Goal: Task Accomplishment & Management: Manage account settings

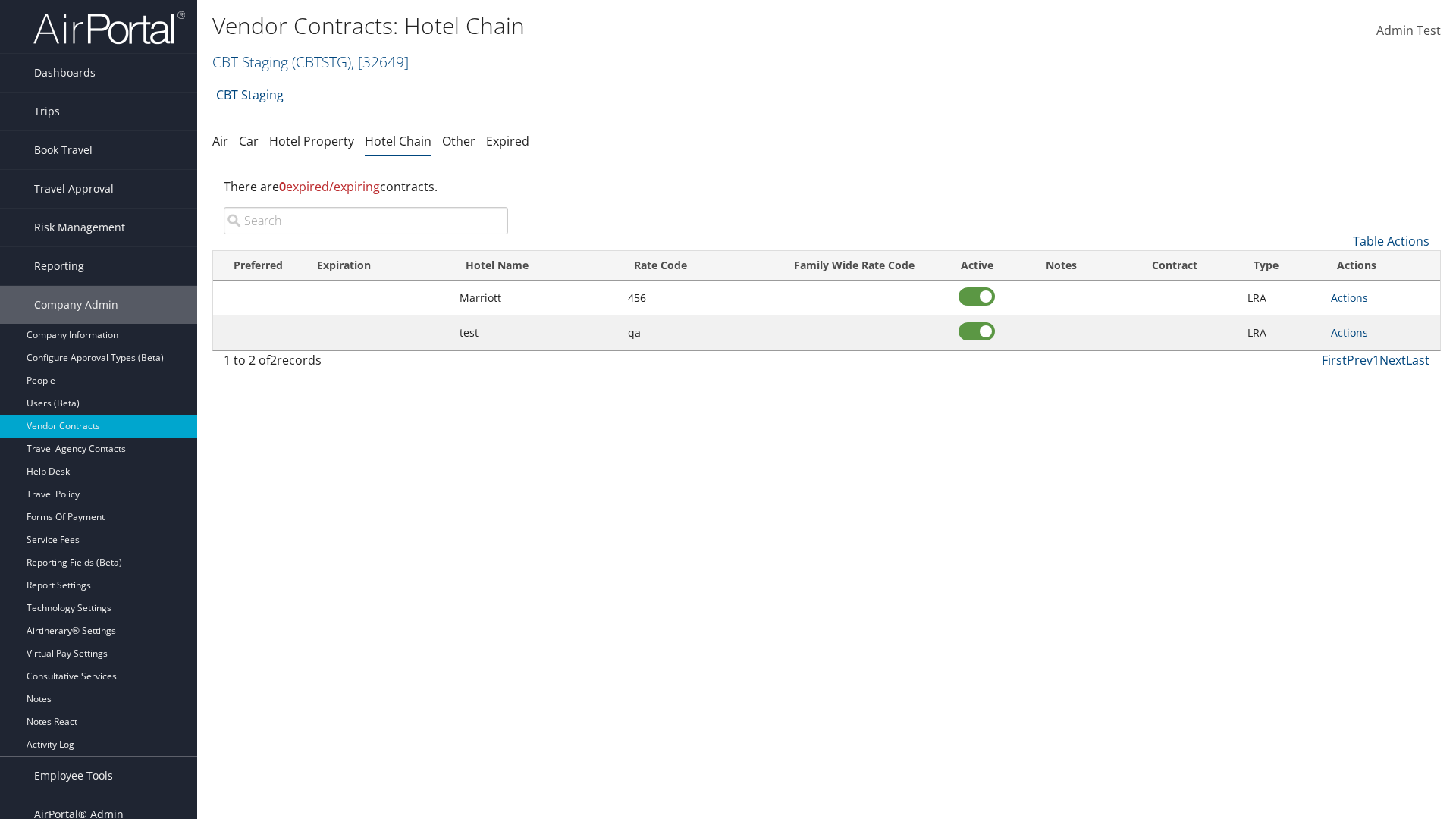
click at [365, 220] on input "search" at bounding box center [365, 219] width 284 height 27
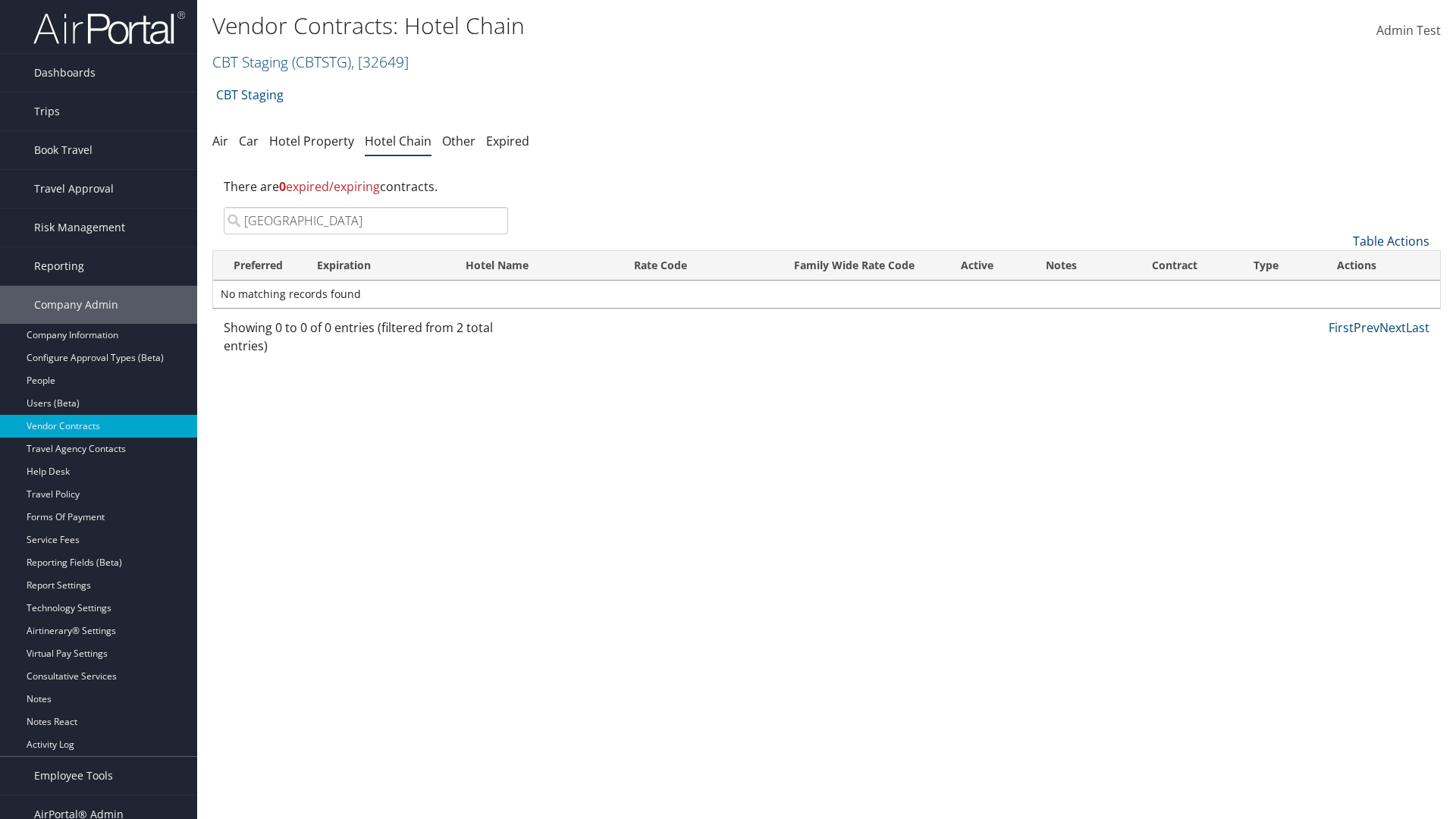
type input "[GEOGRAPHIC_DATA]"
click at [1391, 241] on link "Table Actions" at bounding box center [1390, 240] width 76 height 17
click at [1341, 265] on link "Add New Contract" at bounding box center [1340, 265] width 200 height 26
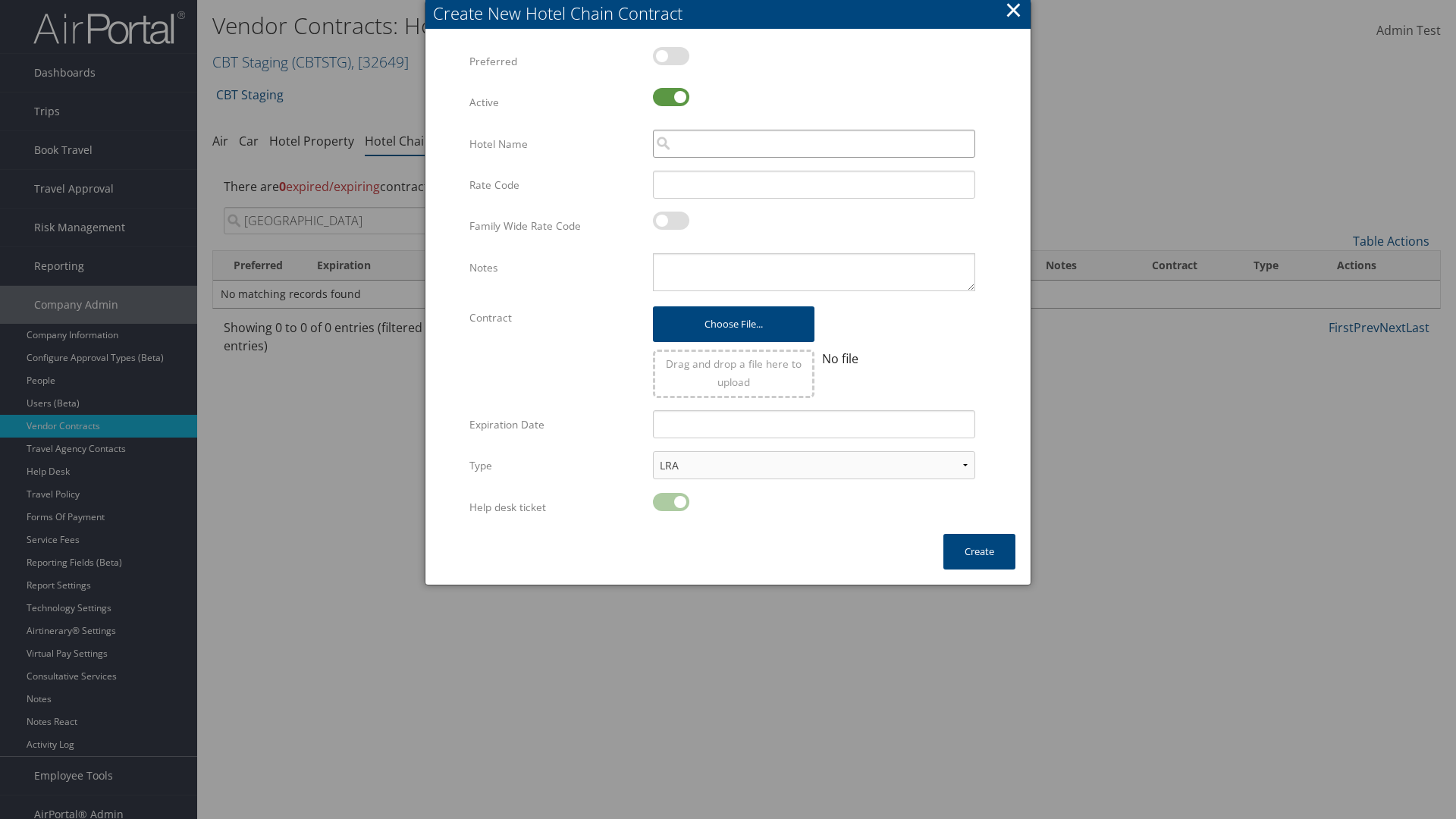
click at [813, 143] on input "search" at bounding box center [814, 144] width 323 height 28
type input "[GEOGRAPHIC_DATA]"
type input "456"
click at [979, 551] on button "Create" at bounding box center [979, 552] width 73 height 36
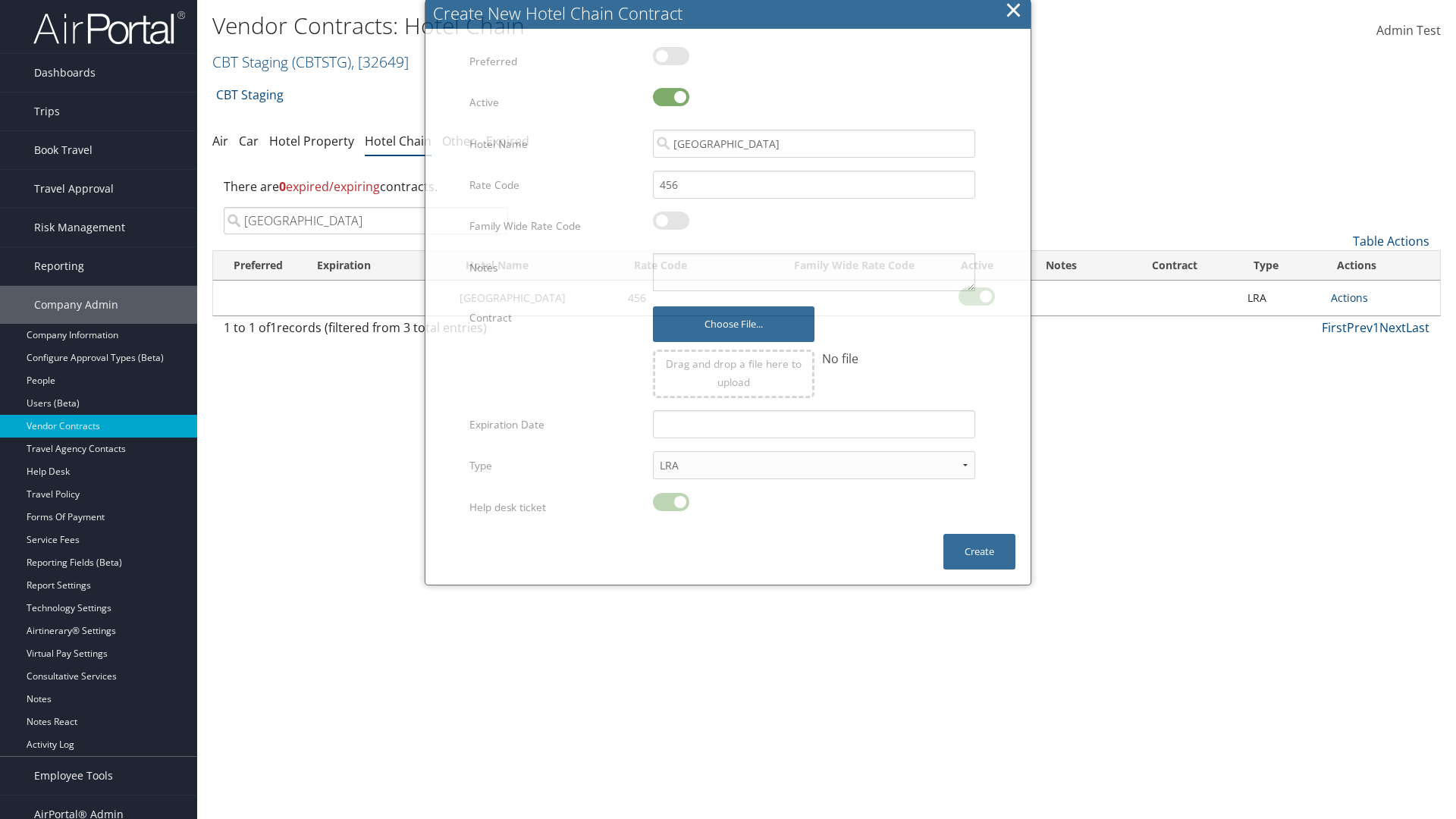
click at [365, 206] on input "[GEOGRAPHIC_DATA]" at bounding box center [365, 219] width 284 height 27
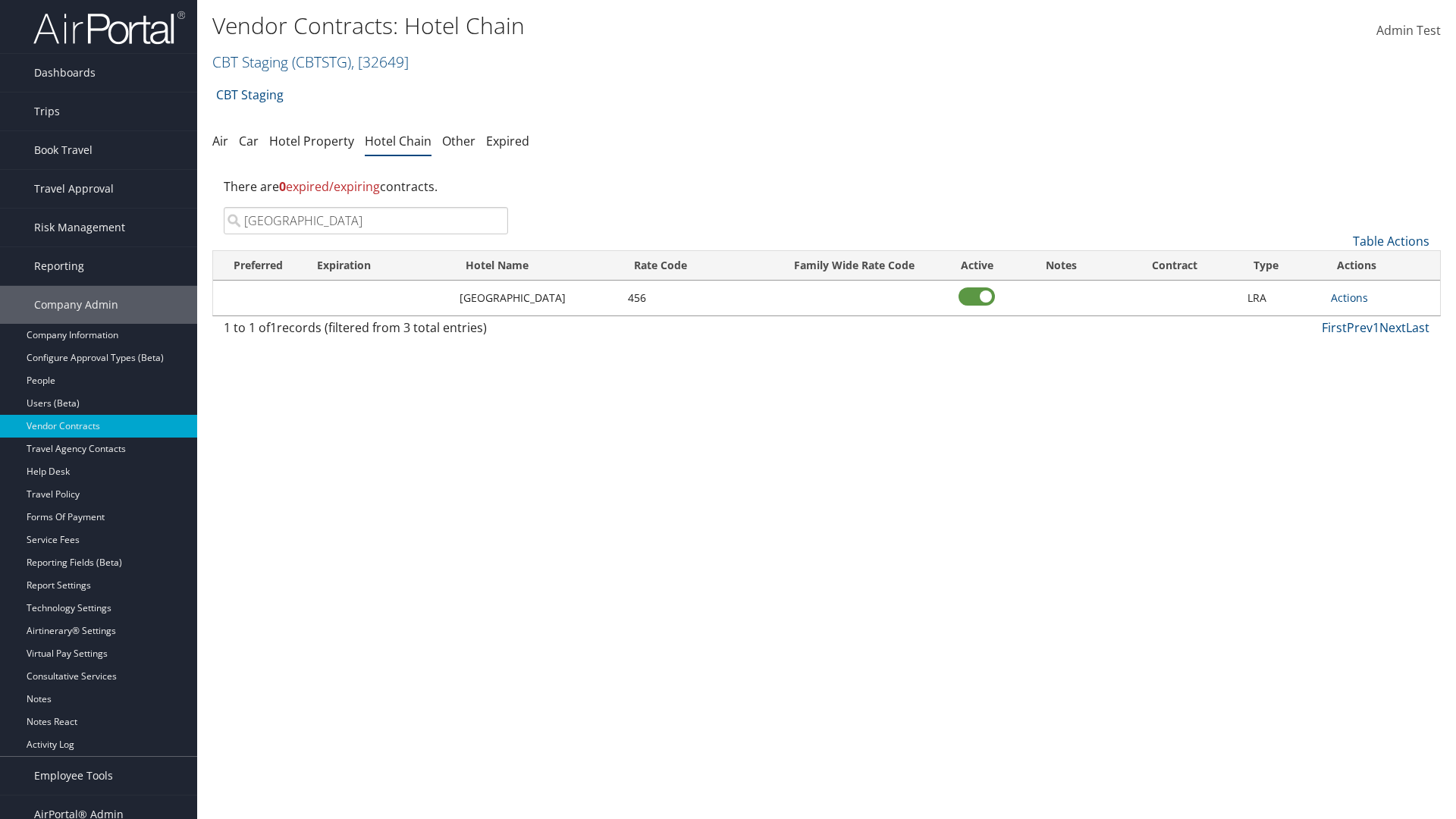
scroll to position [15, 0]
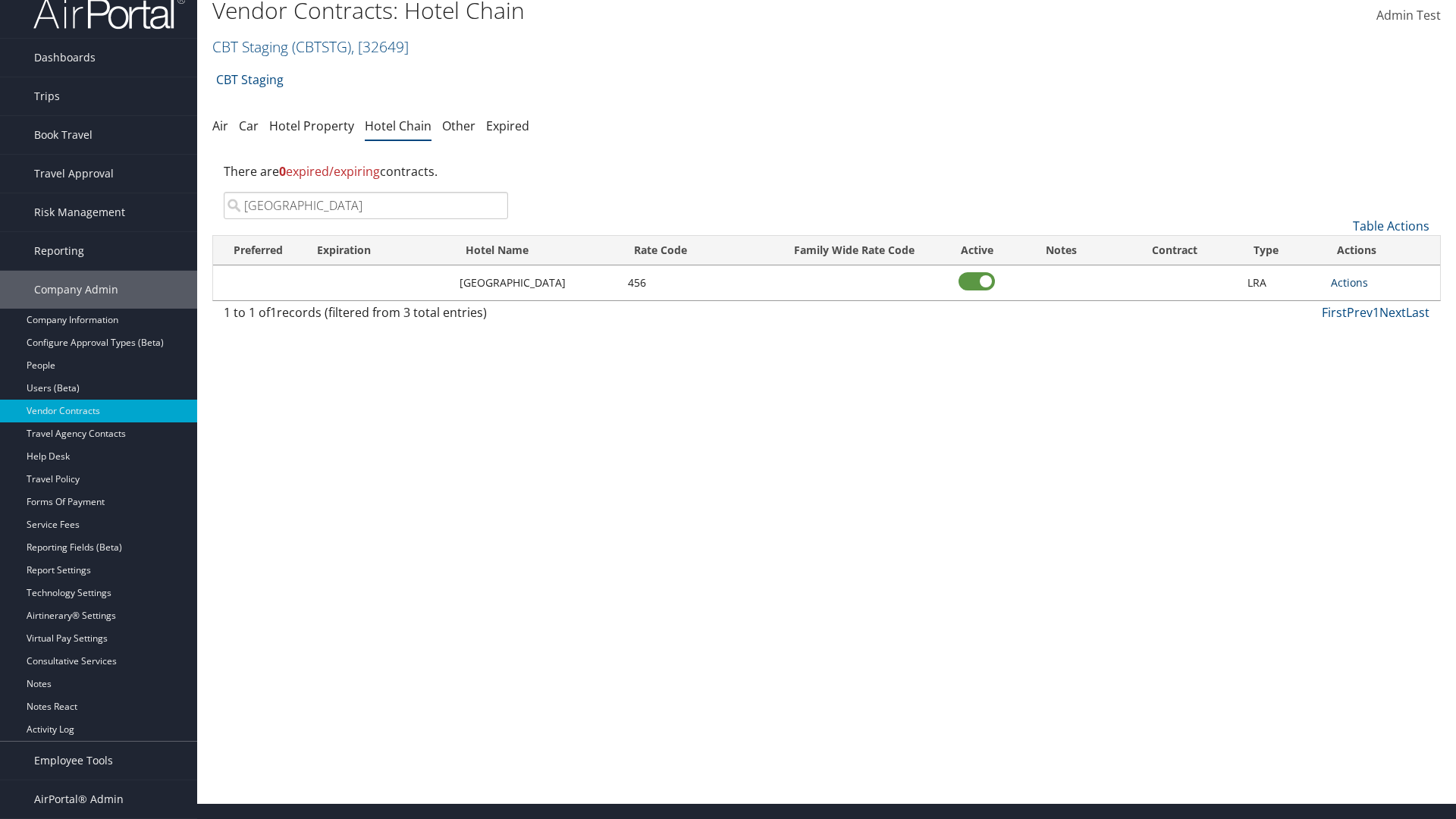
click at [1350, 282] on link "Actions" at bounding box center [1349, 282] width 37 height 15
click at [1354, 331] on link "Delete" at bounding box center [1354, 331] width 45 height 26
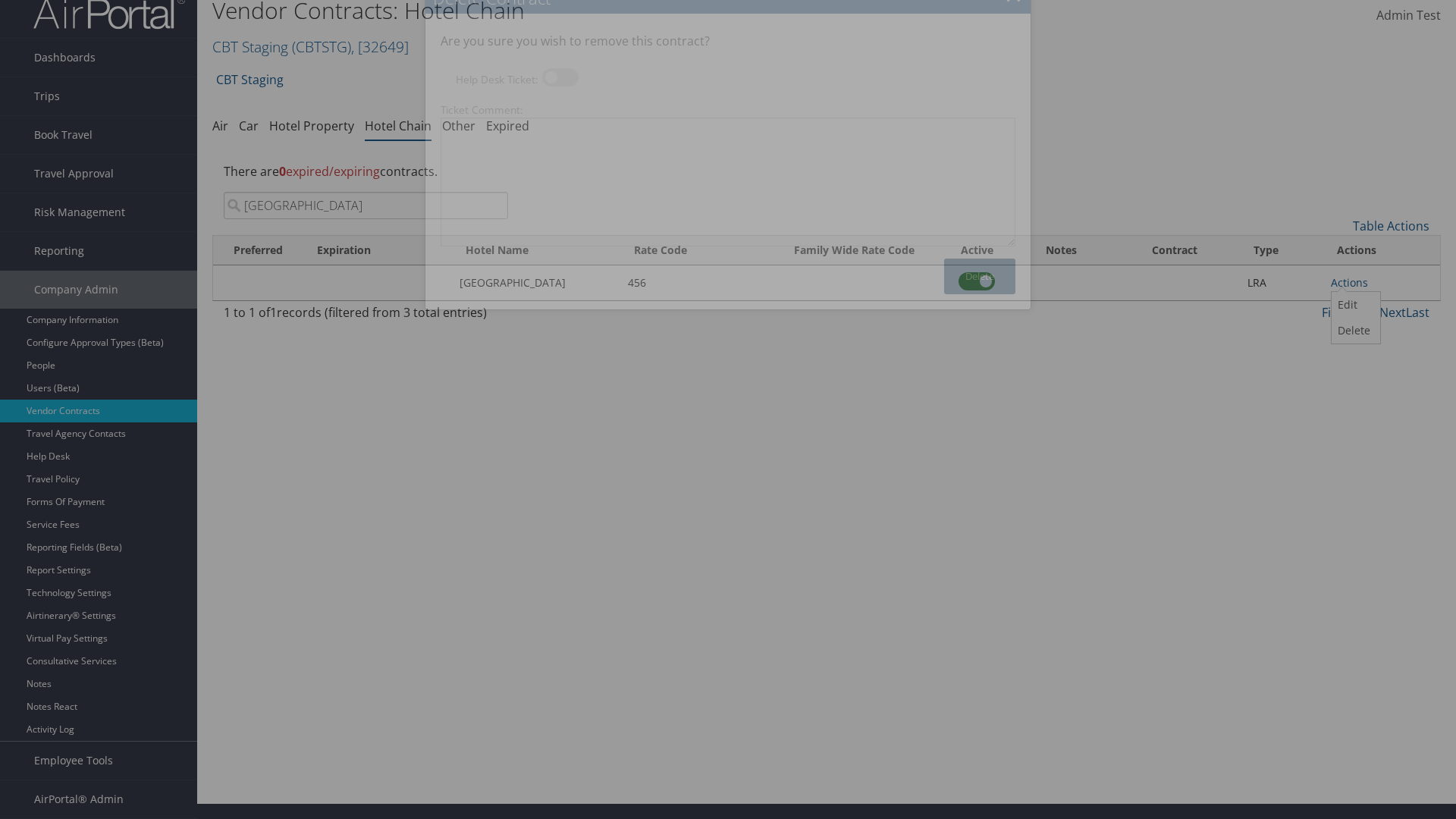
click at [980, 276] on button "Delete" at bounding box center [980, 276] width 72 height 36
